Goal: Check status

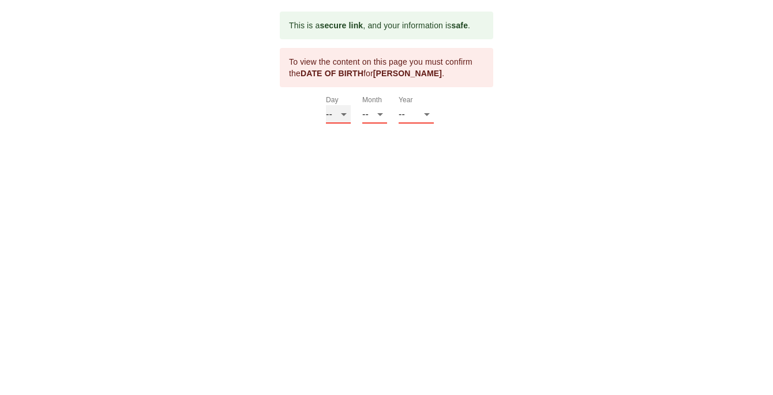
click at [336, 107] on select "-- 01 02 03 04 05 06 07 08 09 10 11 12 13 14 15 16 17 18 19 20 21 22 23 24 25 2…" at bounding box center [338, 114] width 25 height 18
select select "25"
click at [326, 105] on select "-- 01 02 03 04 05 06 07 08 09 10 11 12 13 14 15 16 17 18 19 20 21 22 23 24 25 2…" at bounding box center [338, 114] width 25 height 18
click at [376, 122] on select "-- 01 02 03 04 05 06 07 08 09 10 11 12" at bounding box center [374, 114] width 25 height 18
select select "07"
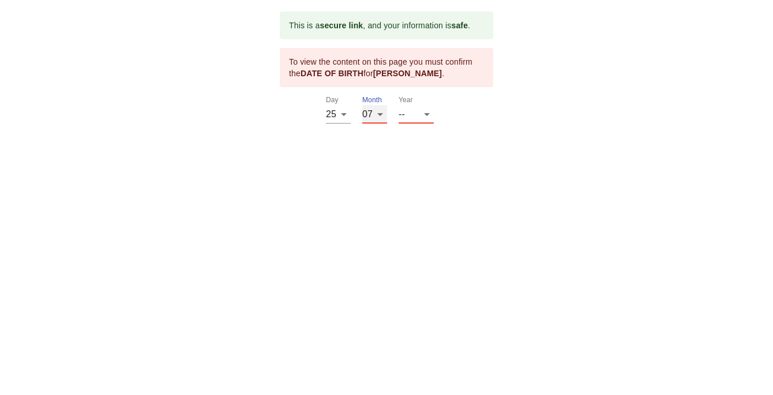
click at [362, 105] on select "-- 01 02 03 04 05 06 07 08 09 10 11 12" at bounding box center [374, 114] width 25 height 18
click at [418, 120] on select "-- 2025 2024 2023 2022 2021 2020 2019 2018 2017 2016 2015 2014 2013 2012 2011 2…" at bounding box center [416, 114] width 35 height 18
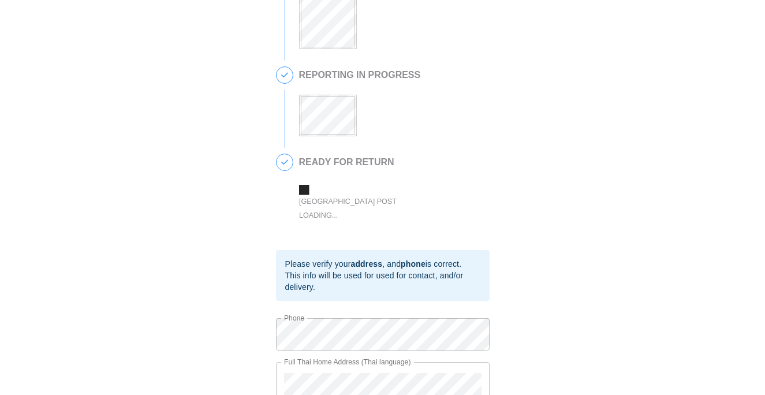
scroll to position [328, 0]
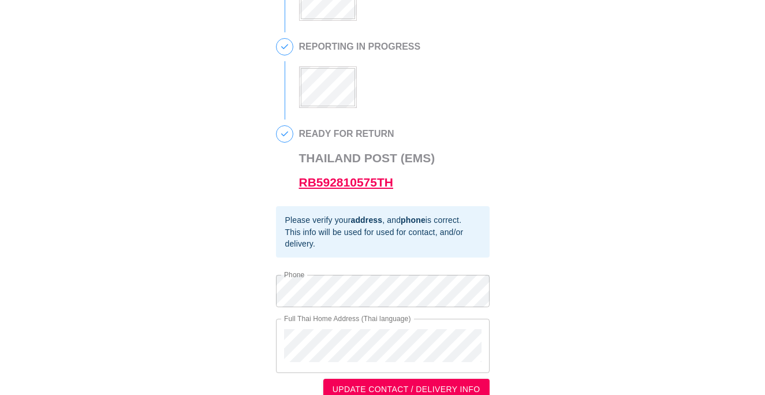
click at [347, 189] on link "RB592810575TH" at bounding box center [346, 181] width 94 height 13
